Goal: Information Seeking & Learning: Learn about a topic

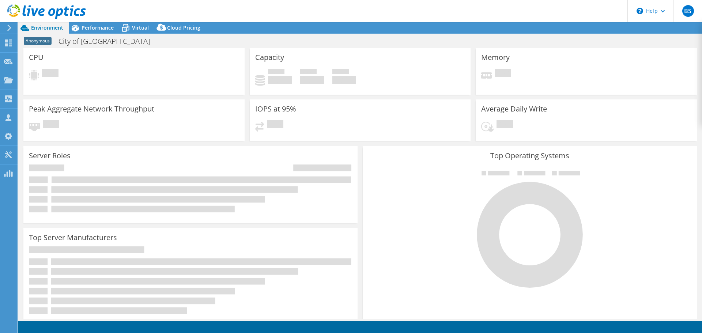
select select "USD"
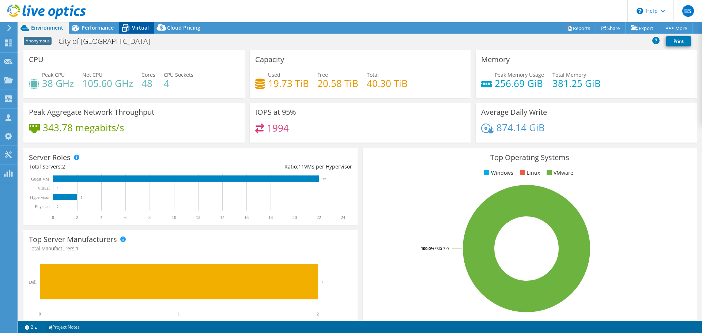
click at [140, 29] on span "Virtual" at bounding box center [140, 27] width 17 height 7
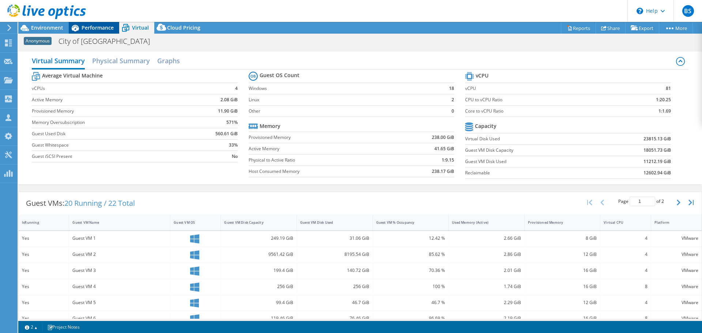
click at [100, 27] on span "Performance" at bounding box center [98, 27] width 32 height 7
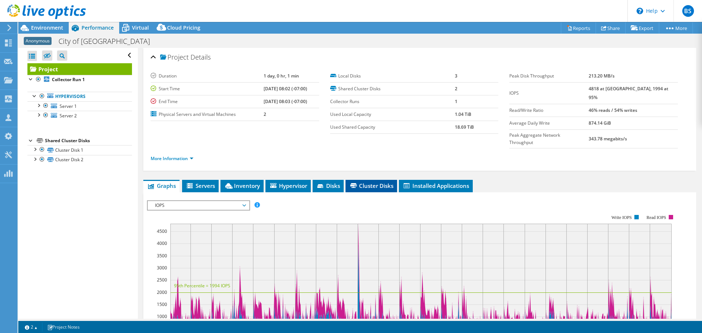
click at [376, 182] on span "Cluster Disks" at bounding box center [371, 185] width 44 height 7
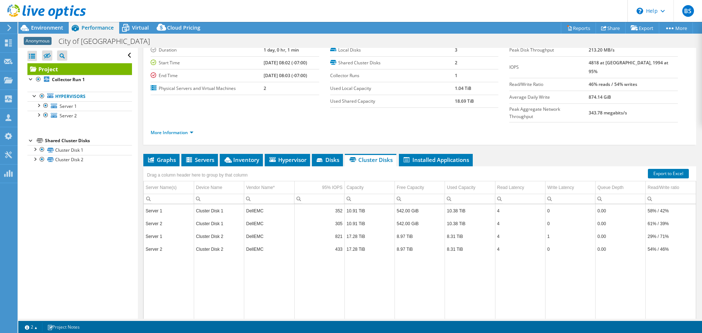
scroll to position [37, 0]
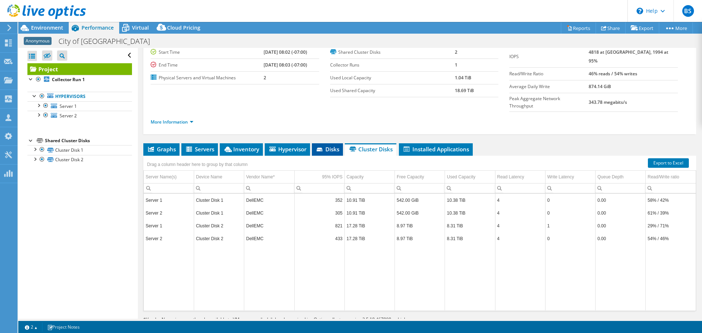
click at [327, 145] on span "Disks" at bounding box center [327, 148] width 24 height 7
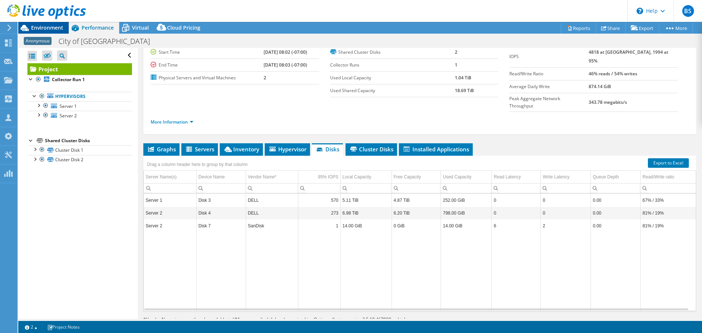
click at [54, 26] on span "Environment" at bounding box center [47, 27] width 32 height 7
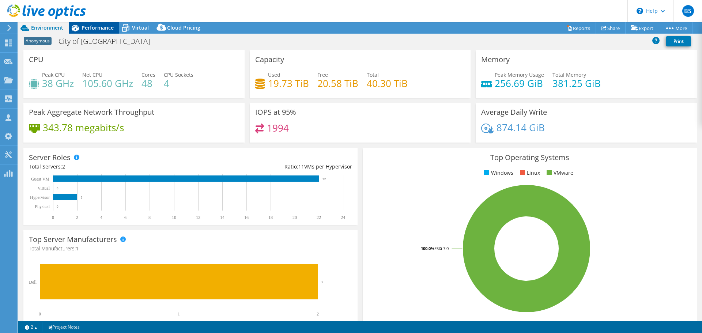
click at [104, 29] on span "Performance" at bounding box center [98, 27] width 32 height 7
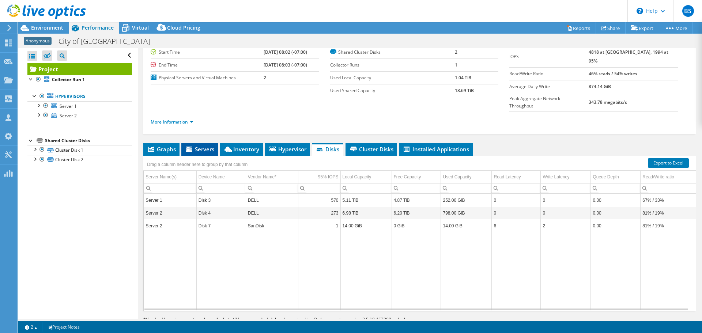
click at [207, 145] on span "Servers" at bounding box center [199, 148] width 29 height 7
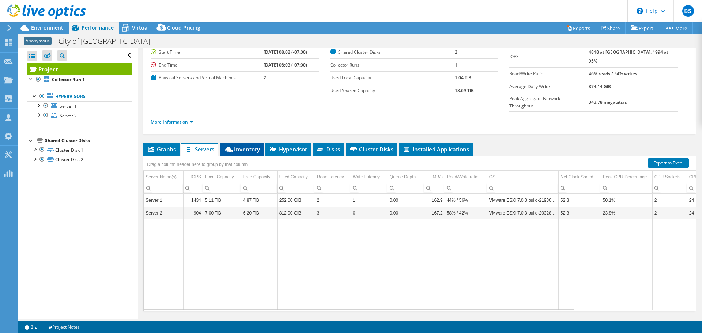
click at [243, 145] on span "Inventory" at bounding box center [242, 148] width 36 height 7
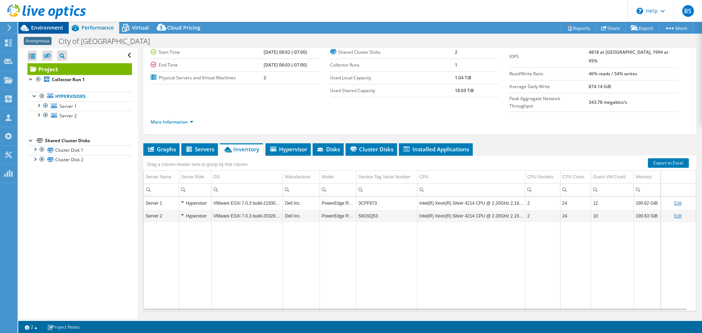
click at [56, 27] on span "Environment" at bounding box center [47, 27] width 32 height 7
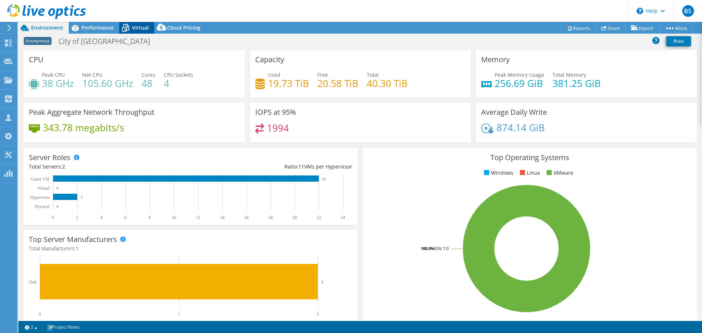
click at [145, 30] on span "Virtual" at bounding box center [140, 27] width 17 height 7
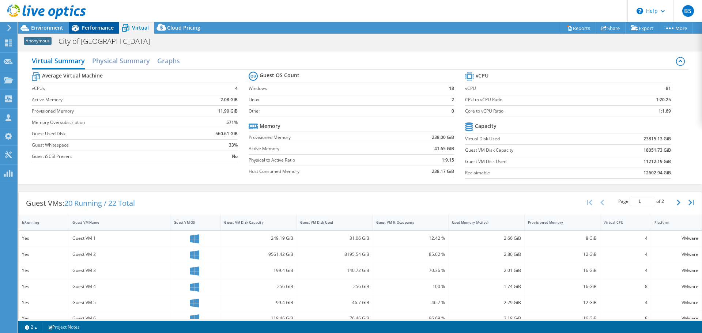
click at [99, 28] on span "Performance" at bounding box center [98, 27] width 32 height 7
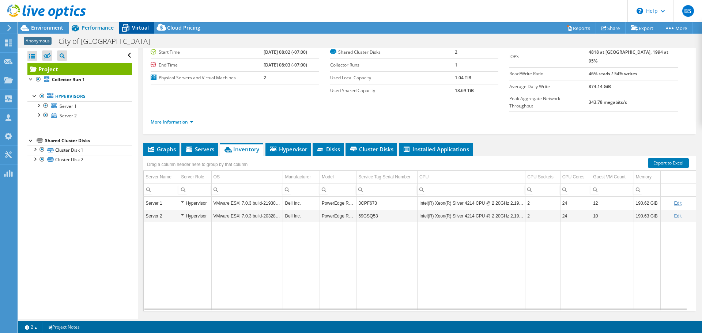
click at [145, 29] on span "Virtual" at bounding box center [140, 27] width 17 height 7
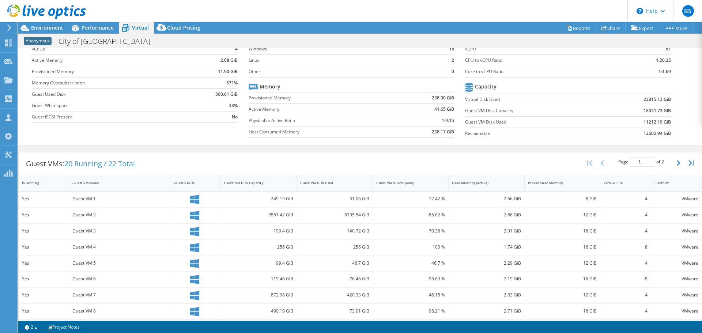
scroll to position [73, 0]
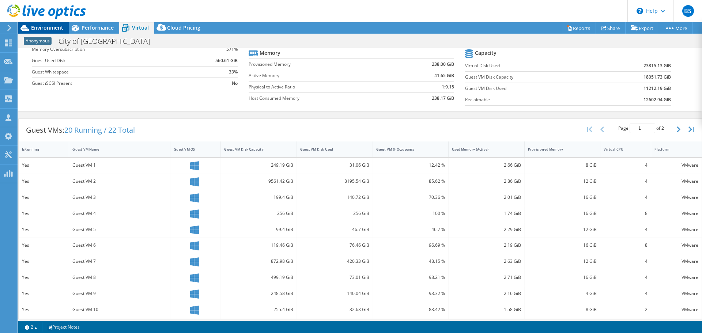
click at [49, 26] on span "Environment" at bounding box center [47, 27] width 32 height 7
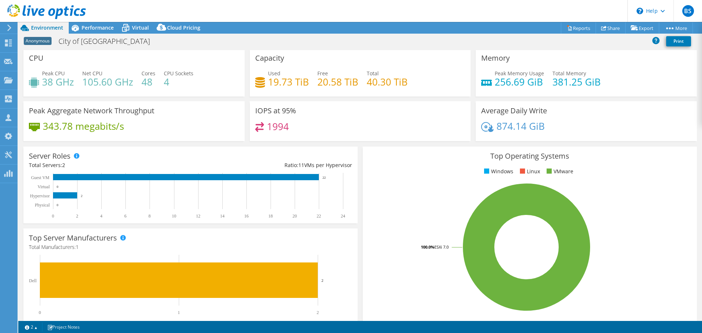
scroll to position [0, 0]
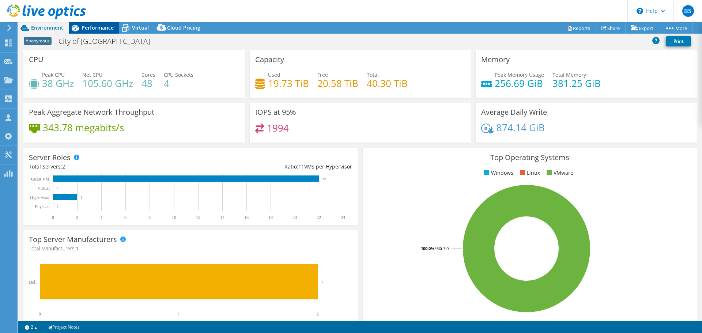
click at [105, 24] on span "Performance" at bounding box center [98, 27] width 32 height 7
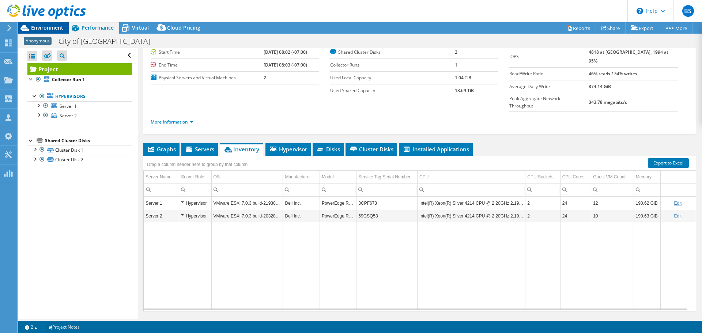
click at [51, 29] on span "Environment" at bounding box center [47, 27] width 32 height 7
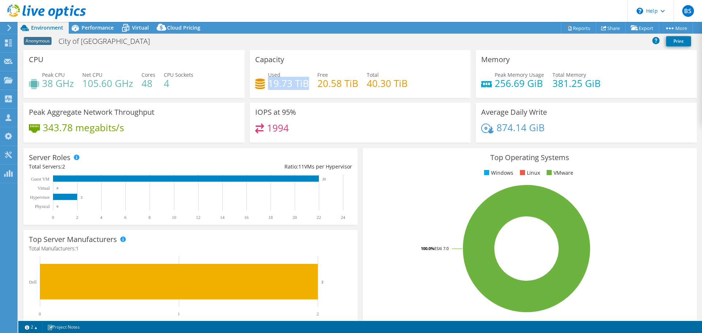
drag, startPoint x: 268, startPoint y: 84, endPoint x: 305, endPoint y: 84, distance: 37.3
click at [305, 84] on h4 "19.73 TiB" at bounding box center [288, 83] width 41 height 8
drag, startPoint x: 496, startPoint y: 126, endPoint x: 538, endPoint y: 128, distance: 42.8
click at [538, 128] on h4 "874.14 GiB" at bounding box center [520, 128] width 48 height 8
click at [101, 29] on span "Performance" at bounding box center [98, 27] width 32 height 7
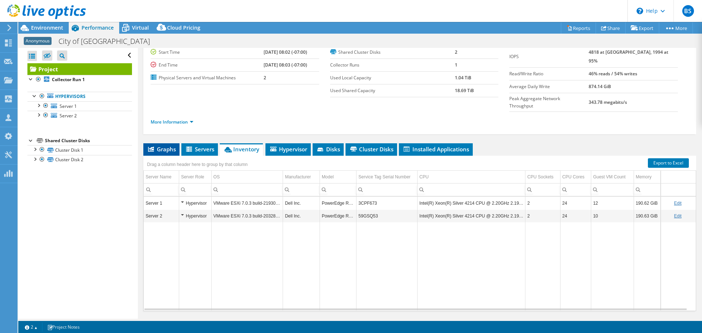
click at [164, 145] on span "Graphs" at bounding box center [161, 148] width 29 height 7
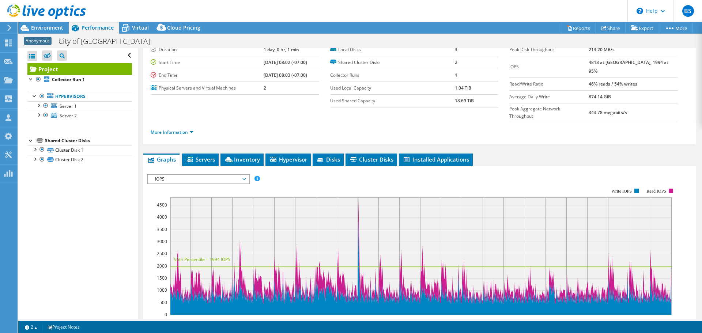
scroll to position [37, 0]
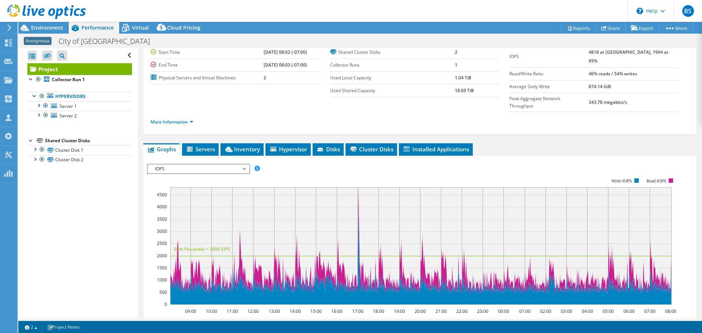
click at [177, 165] on span "IOPS" at bounding box center [198, 169] width 94 height 9
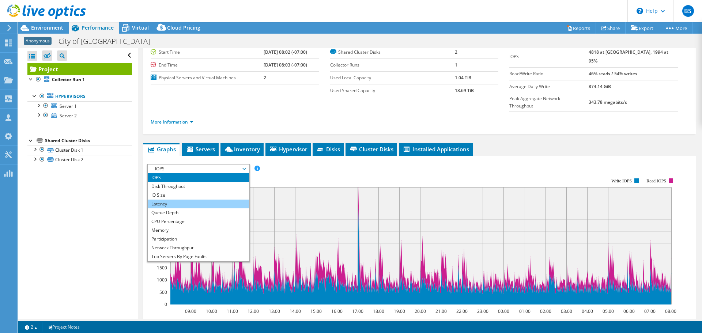
click at [168, 200] on li "Latency" at bounding box center [198, 204] width 101 height 9
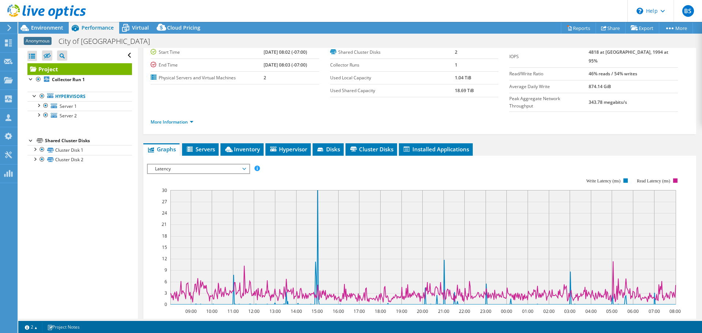
scroll to position [0, 0]
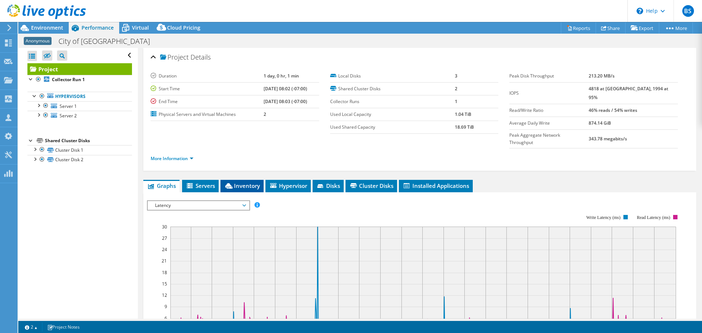
click at [241, 182] on span "Inventory" at bounding box center [242, 185] width 36 height 7
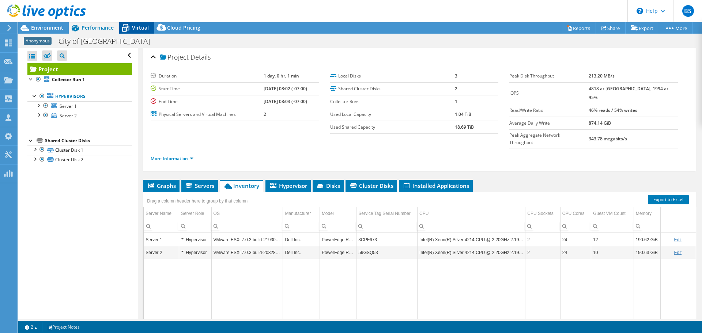
click at [135, 26] on span "Virtual" at bounding box center [140, 27] width 17 height 7
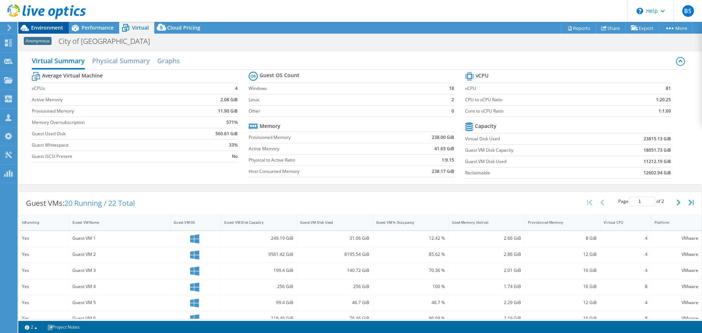
click at [48, 26] on span "Environment" at bounding box center [47, 27] width 32 height 7
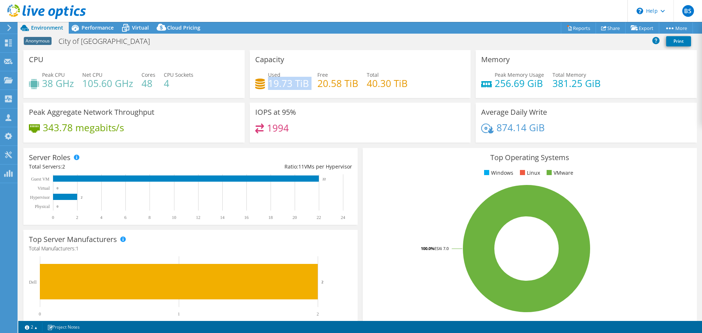
drag, startPoint x: 268, startPoint y: 83, endPoint x: 314, endPoint y: 84, distance: 46.1
click at [314, 84] on div "Used 19.73 TiB Free 20.58 TiB Total 40.30 TiB" at bounding box center [360, 83] width 210 height 24
click at [144, 27] on span "Virtual" at bounding box center [140, 27] width 17 height 7
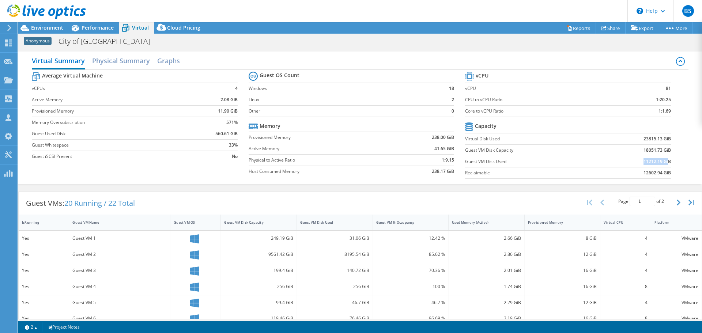
drag, startPoint x: 639, startPoint y: 162, endPoint x: 664, endPoint y: 159, distance: 24.7
click at [664, 159] on b "11212.19 GiB" at bounding box center [656, 161] width 27 height 7
drag, startPoint x: 461, startPoint y: 172, endPoint x: 666, endPoint y: 174, distance: 205.1
click at [666, 174] on section "vCPU vCPU 81 CPU to vCPU Ratio 1:20.25 Core to vCPU Ratio 1:1.69 Capacity Virtu…" at bounding box center [573, 126] width 216 height 112
click at [332, 222] on div "Guest VM Disk Used" at bounding box center [330, 222] width 60 height 5
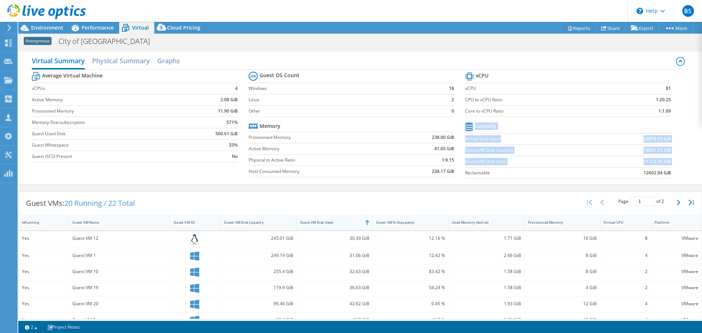
click at [332, 222] on div "Guest VM Disk Used" at bounding box center [330, 222] width 60 height 5
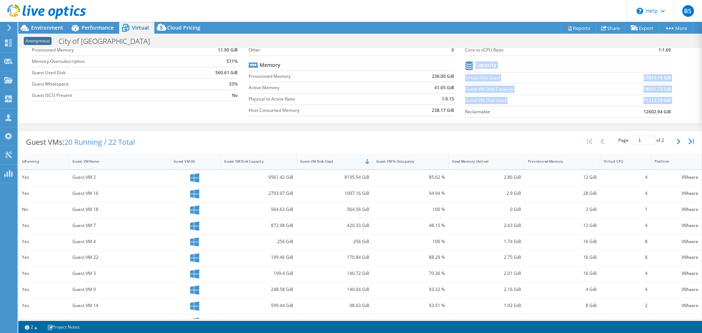
scroll to position [73, 0]
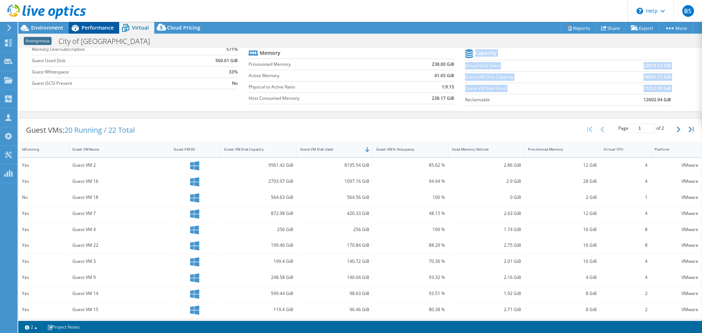
click at [111, 29] on span "Performance" at bounding box center [98, 27] width 32 height 7
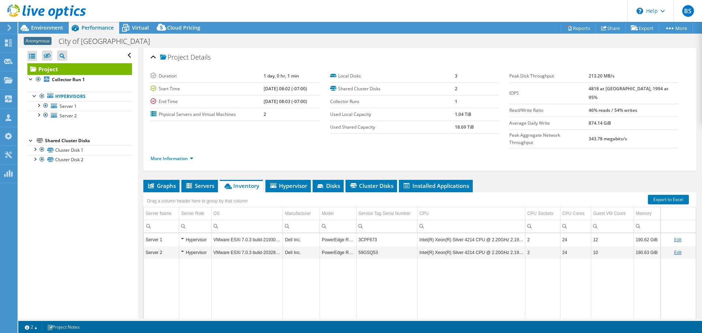
scroll to position [0, 0]
click at [128, 25] on icon at bounding box center [125, 25] width 5 height 3
